Goal: Task Accomplishment & Management: Complete application form

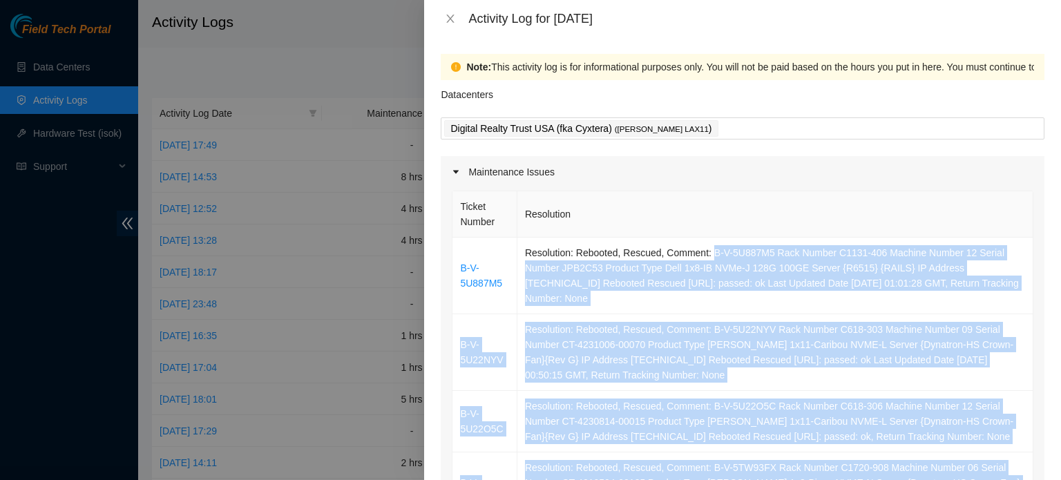
scroll to position [683, 0]
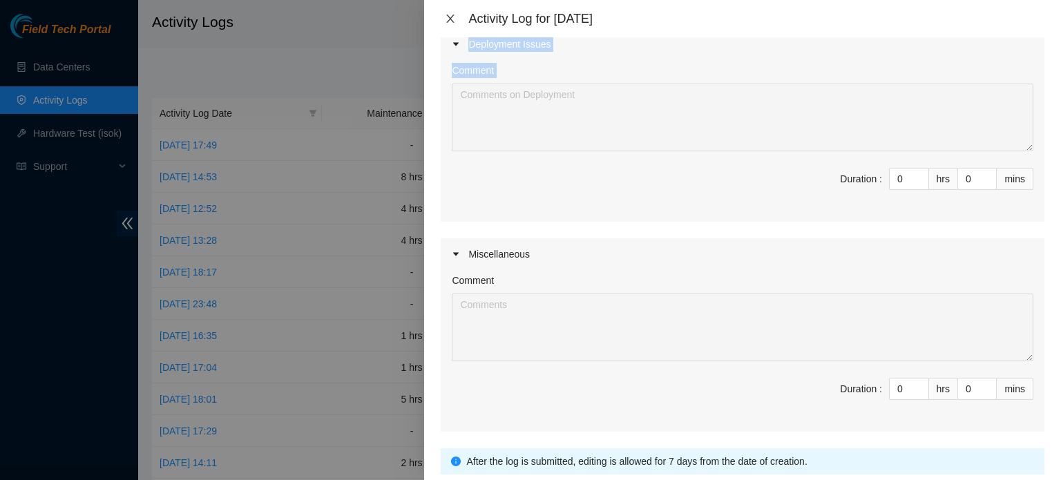
click at [451, 21] on icon "close" at bounding box center [450, 18] width 11 height 11
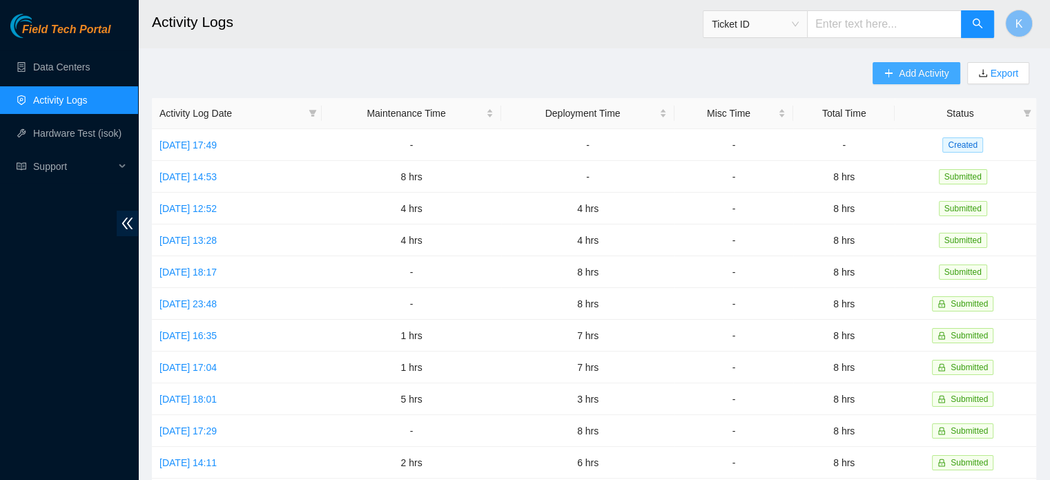
click at [914, 74] on span "Add Activity" at bounding box center [924, 73] width 50 height 15
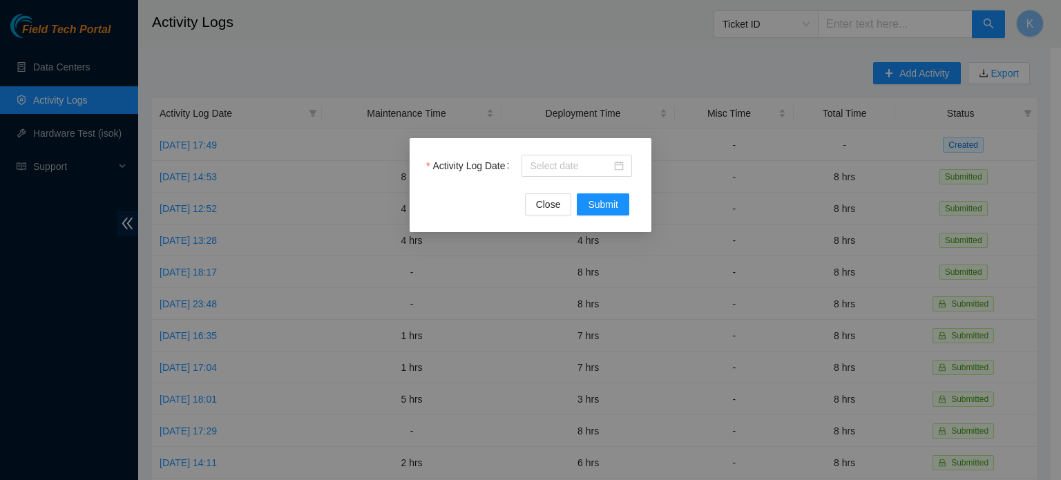
click at [568, 165] on input "Activity Log Date" at bounding box center [570, 165] width 81 height 15
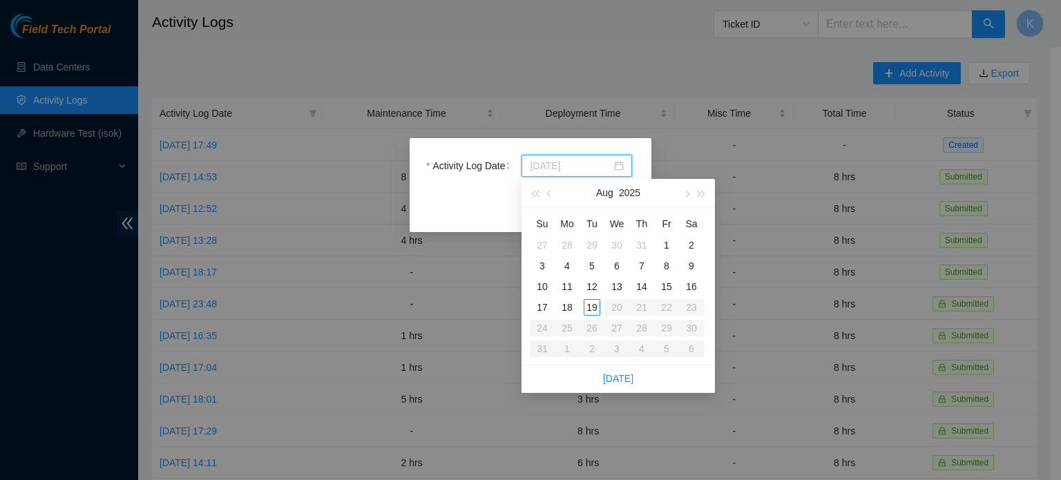
type input "[DATE]"
click at [592, 305] on div "19" at bounding box center [592, 307] width 17 height 17
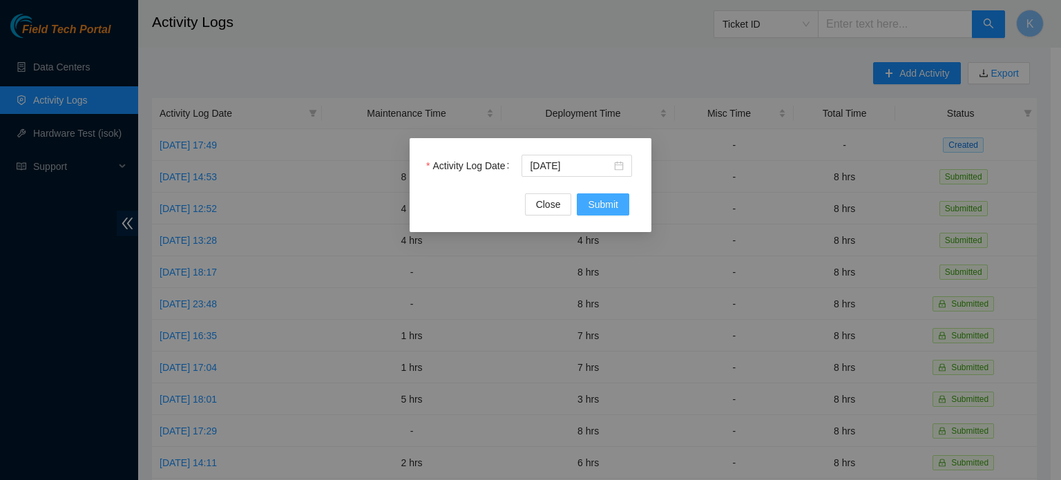
click at [605, 208] on span "Submit" at bounding box center [603, 204] width 30 height 15
click at [621, 167] on div at bounding box center [577, 165] width 94 height 15
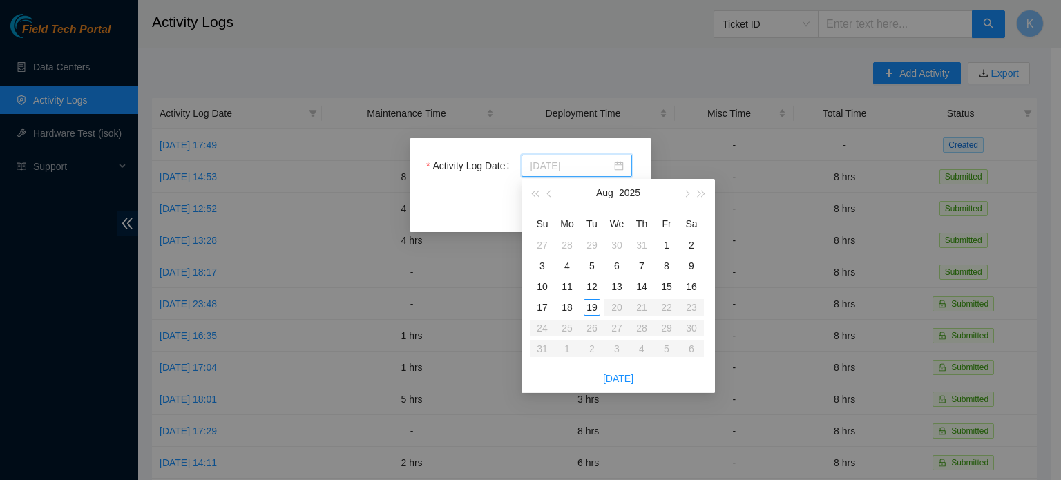
type input "[DATE]"
click at [589, 303] on div "19" at bounding box center [592, 307] width 17 height 17
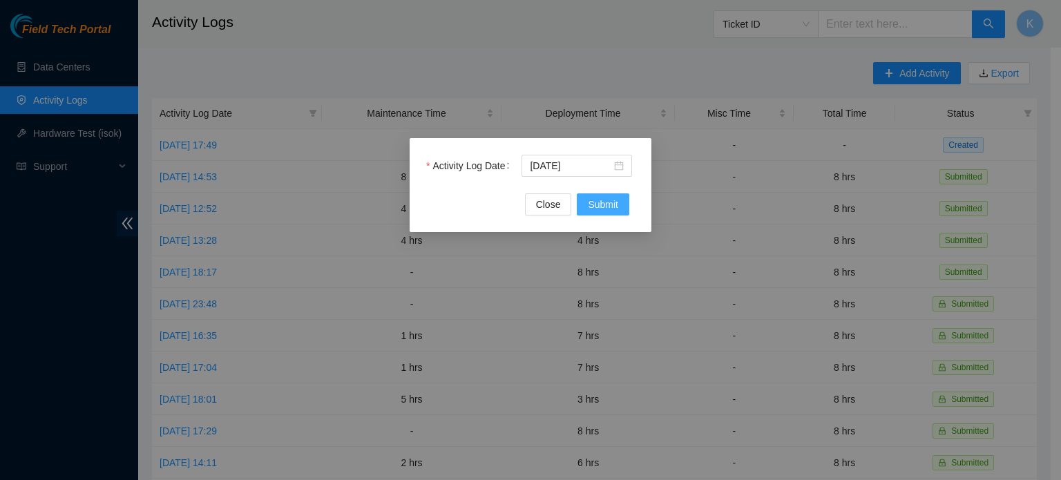
click at [602, 204] on span "Submit" at bounding box center [603, 204] width 30 height 15
click at [597, 202] on span "Submit" at bounding box center [603, 204] width 30 height 15
click at [621, 163] on div at bounding box center [577, 165] width 94 height 15
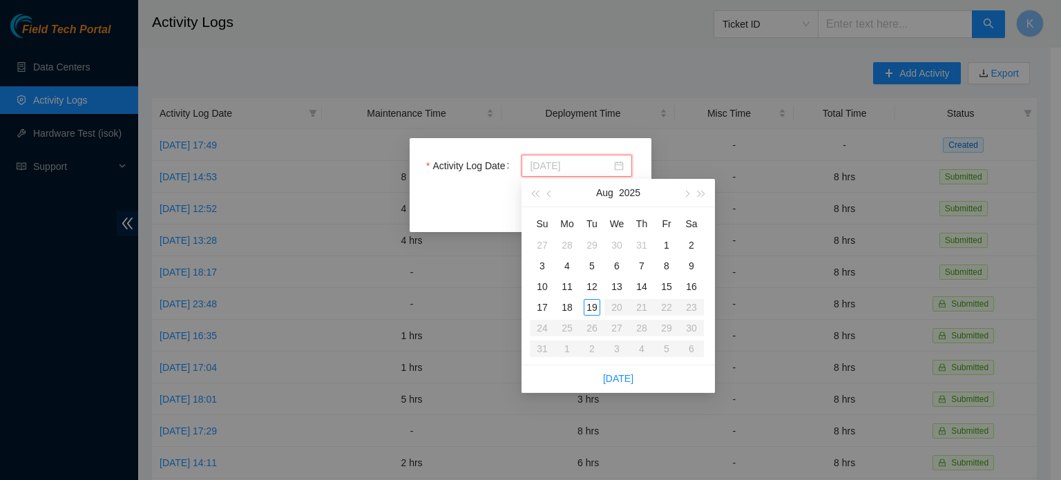
type input "[DATE]"
click at [592, 305] on div "19" at bounding box center [592, 307] width 17 height 17
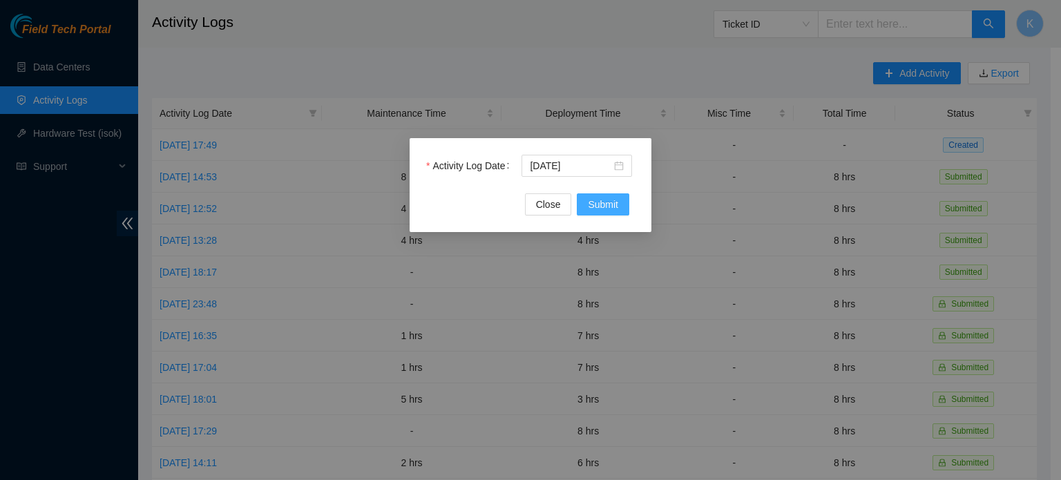
click at [599, 207] on span "Submit" at bounding box center [603, 204] width 30 height 15
click at [539, 205] on span "Close" at bounding box center [548, 204] width 25 height 15
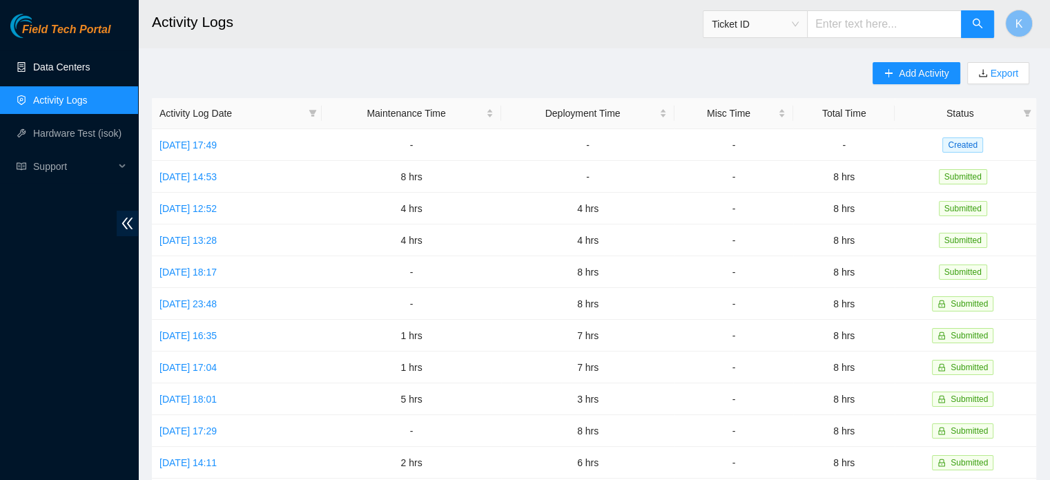
click at [70, 68] on link "Data Centers" at bounding box center [61, 66] width 57 height 11
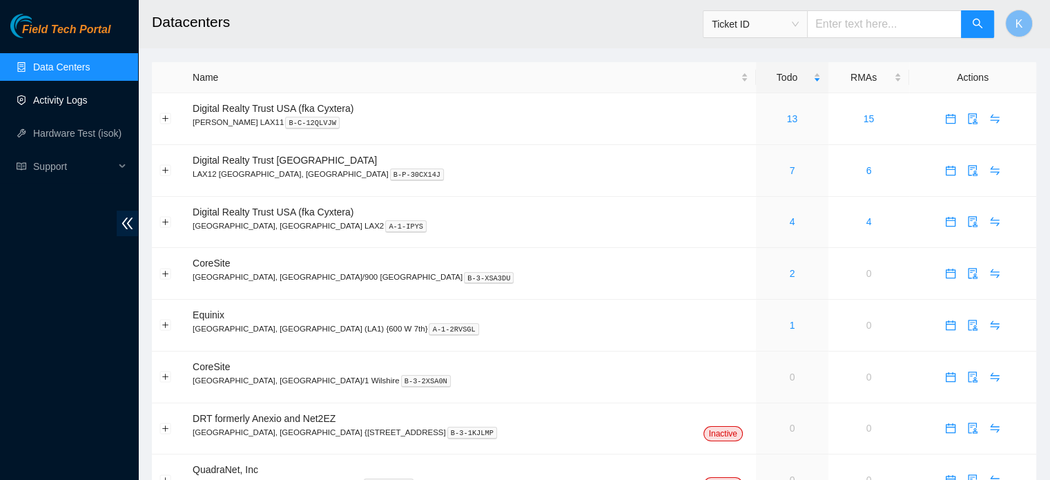
click at [46, 102] on link "Activity Logs" at bounding box center [60, 100] width 55 height 11
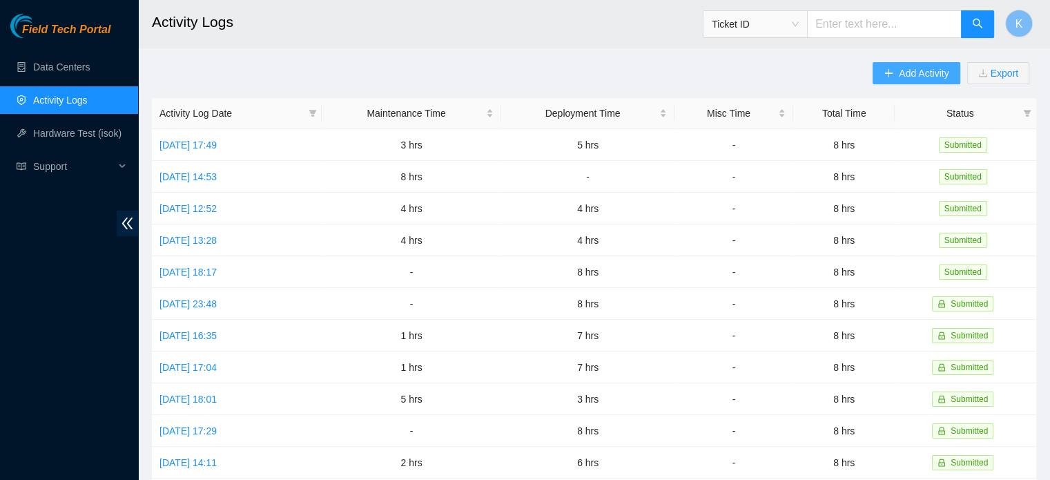
click at [903, 71] on span "Add Activity" at bounding box center [924, 73] width 50 height 15
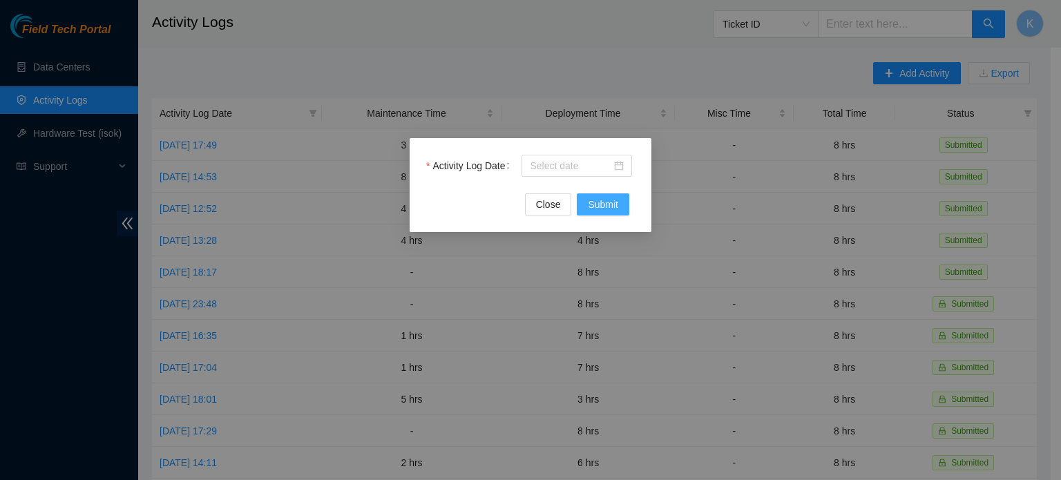
click at [602, 201] on span "Submit" at bounding box center [603, 204] width 30 height 15
click at [571, 166] on input "Activity Log Date" at bounding box center [570, 165] width 81 height 15
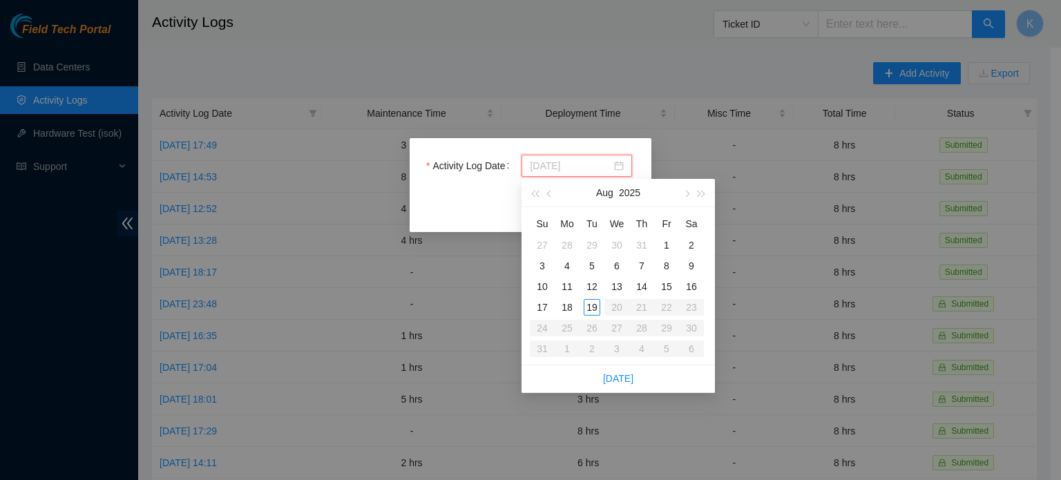
type input "[DATE]"
click at [590, 309] on div "19" at bounding box center [592, 307] width 17 height 17
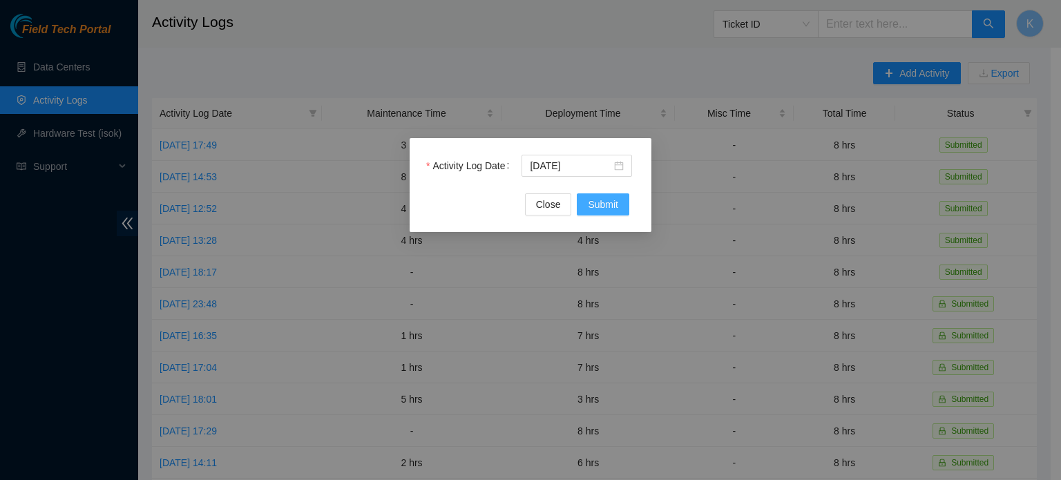
click at [603, 202] on span "Submit" at bounding box center [603, 204] width 30 height 15
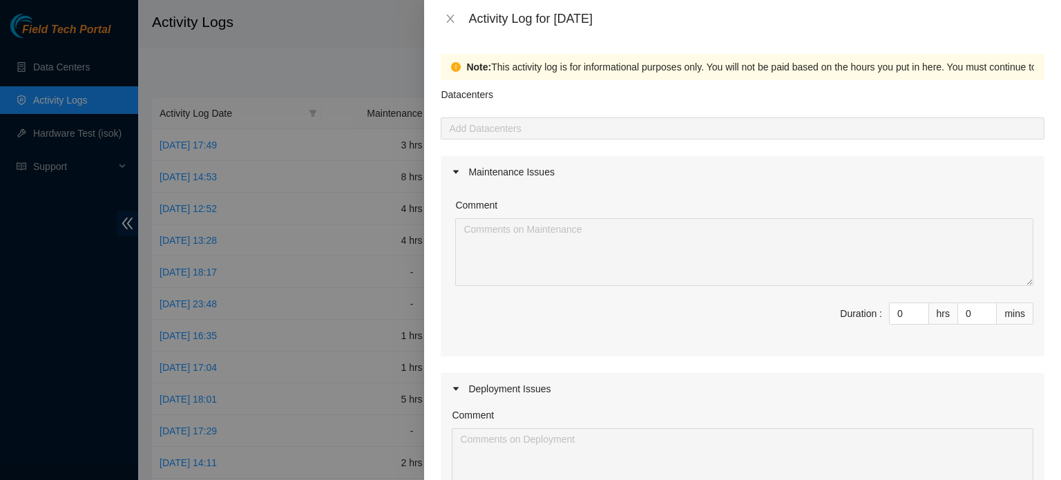
click at [894, 314] on input "0" at bounding box center [908, 313] width 39 height 21
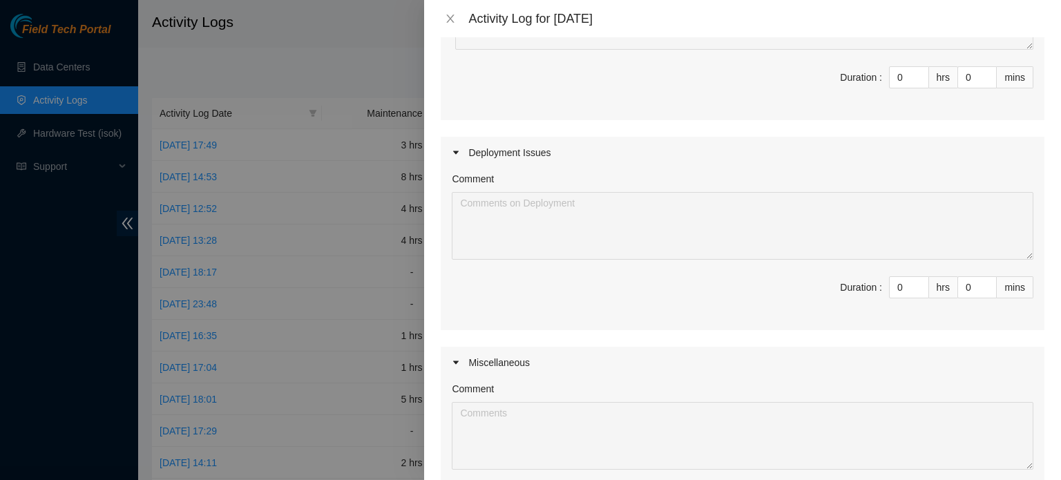
scroll to position [241, 0]
click at [892, 282] on input "0" at bounding box center [908, 282] width 39 height 21
type input "8"
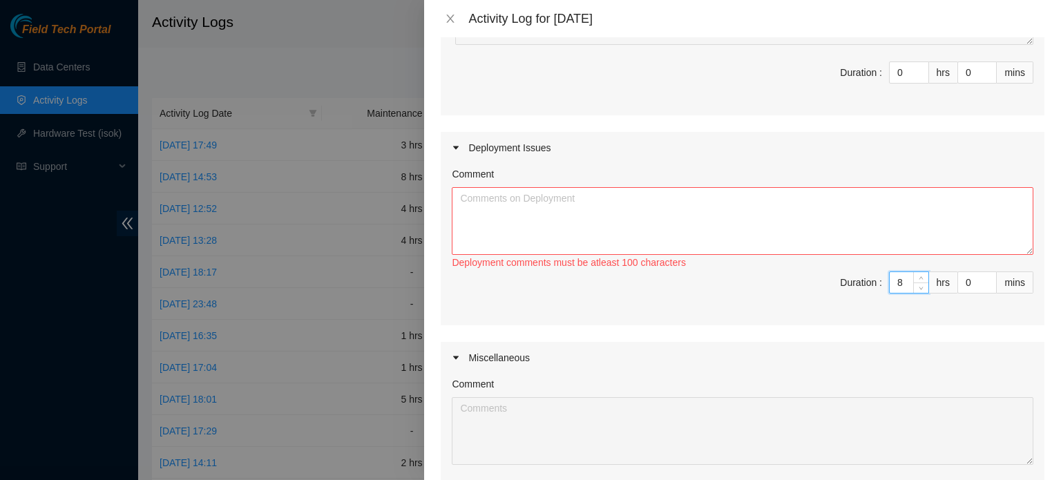
type input "8"
click at [786, 218] on textarea "Comment" at bounding box center [742, 221] width 581 height 68
paste textarea "DP79503"
paste textarea "DP79505"
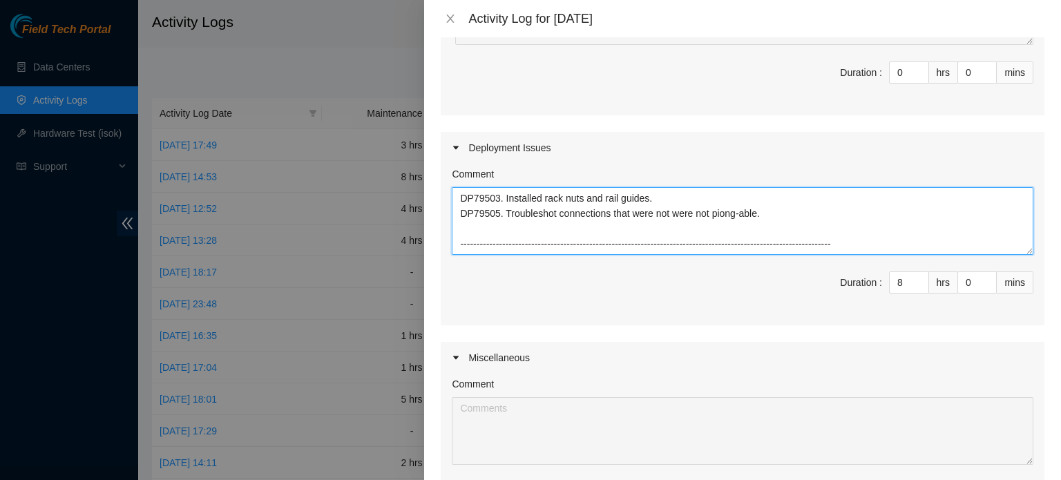
type textarea "DP79503. Installed rack nuts and rail guides. DP79505. Troubleshot connections …"
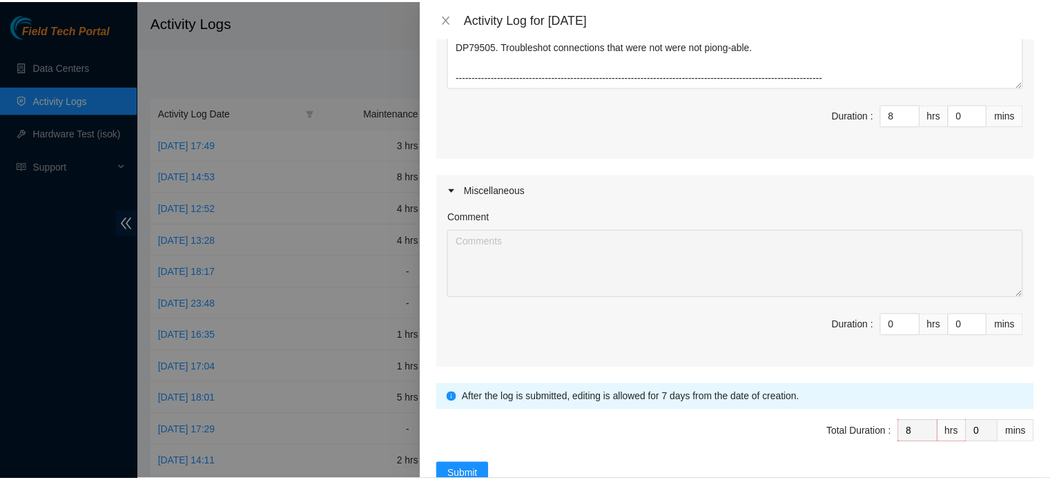
scroll to position [444, 0]
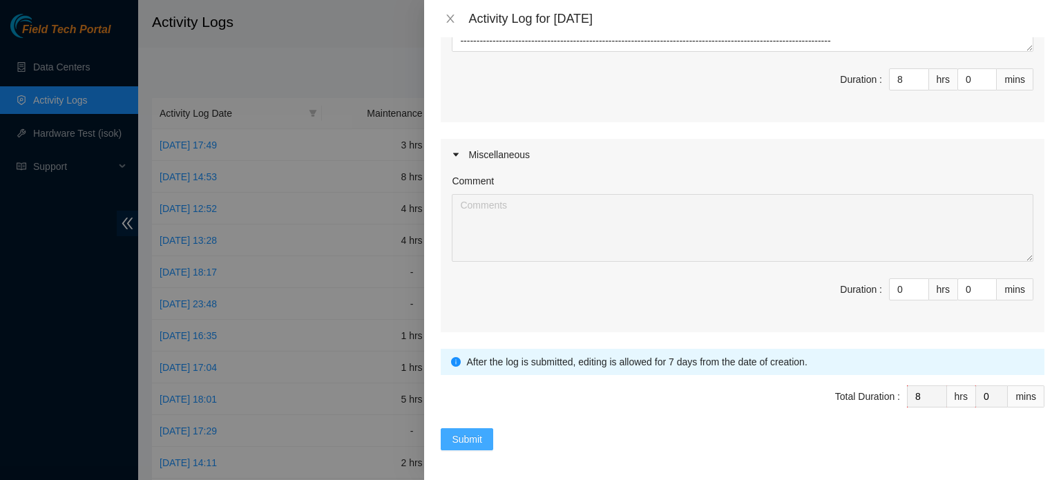
click at [465, 436] on span "Submit" at bounding box center [467, 439] width 30 height 15
